Goal: Task Accomplishment & Management: Manage account settings

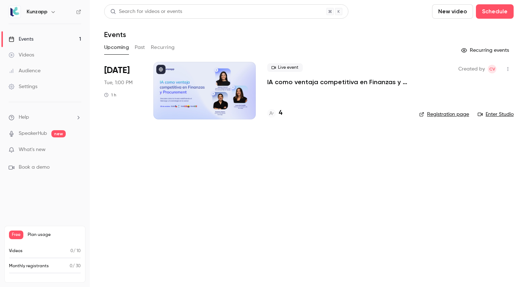
click at [305, 83] on p "IA como ventaja competitiva en Finanzas y Procurement" at bounding box center [337, 82] width 140 height 9
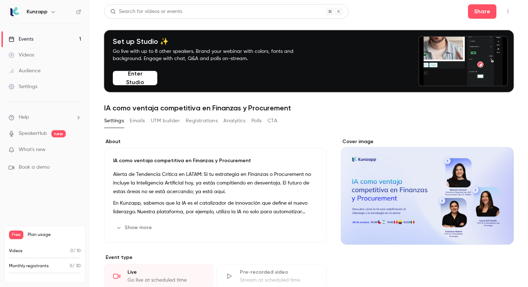
click at [197, 122] on button "Registrations" at bounding box center [202, 120] width 32 height 11
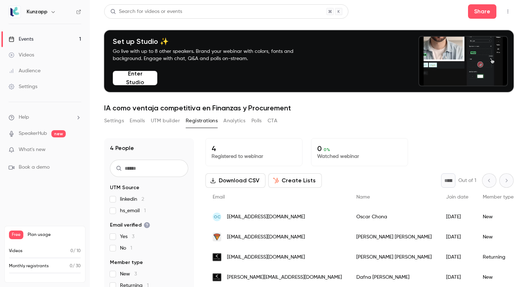
click at [159, 121] on button "UTM builder" at bounding box center [165, 120] width 29 height 11
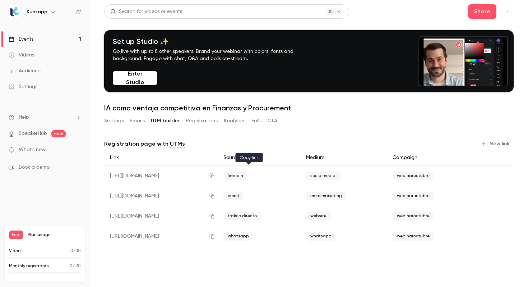
click at [214, 175] on icon "button" at bounding box center [212, 176] width 5 height 5
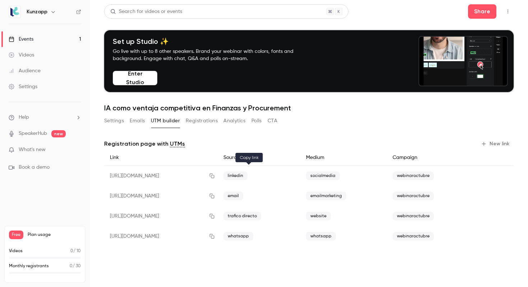
click at [215, 176] on icon "button" at bounding box center [212, 175] width 6 height 5
